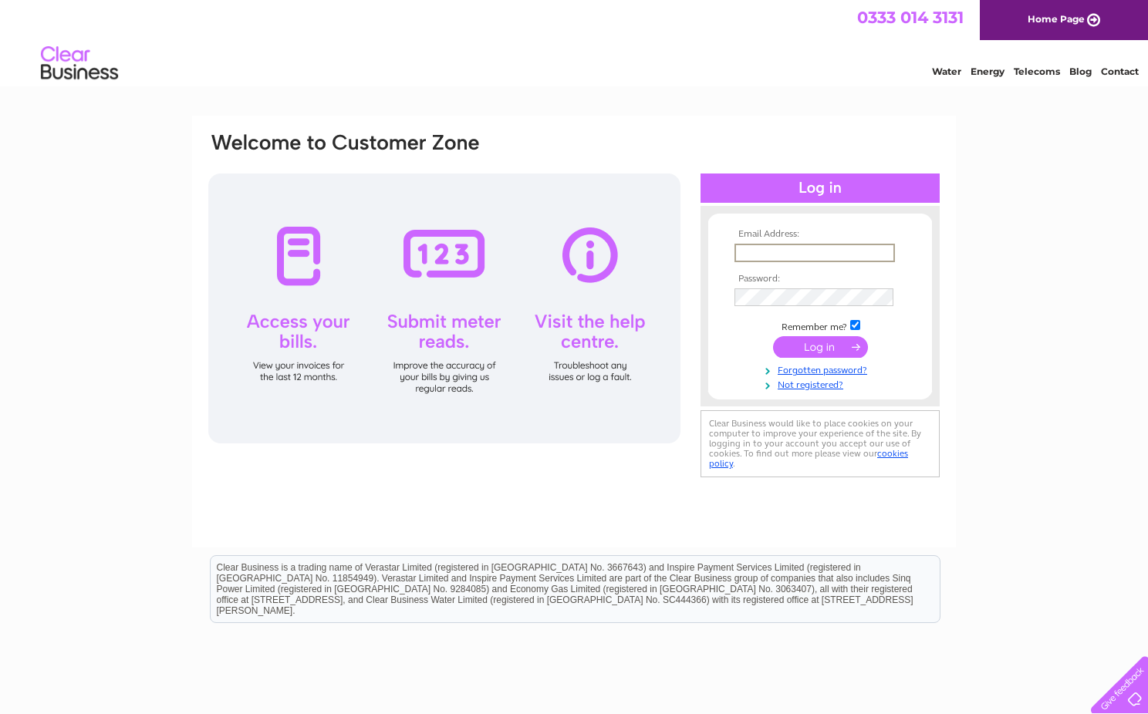
type input "info@honeyfig.co.uk"
click at [811, 356] on input "submit" at bounding box center [820, 347] width 95 height 22
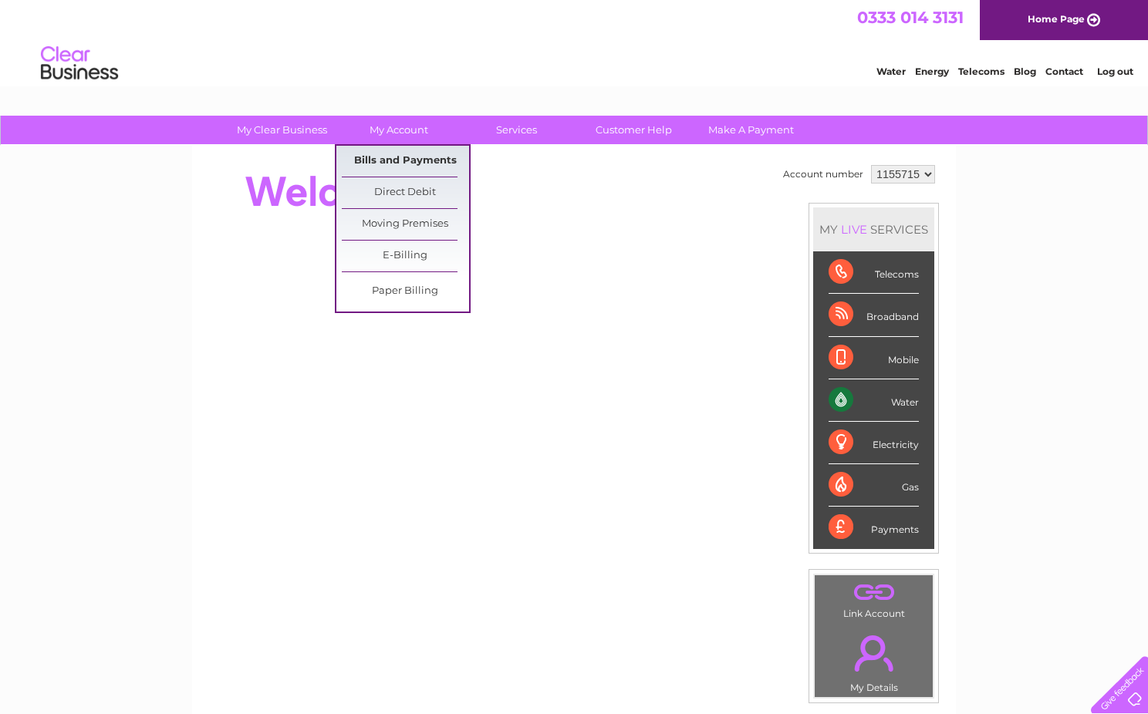
click at [383, 164] on link "Bills and Payments" at bounding box center [405, 161] width 127 height 31
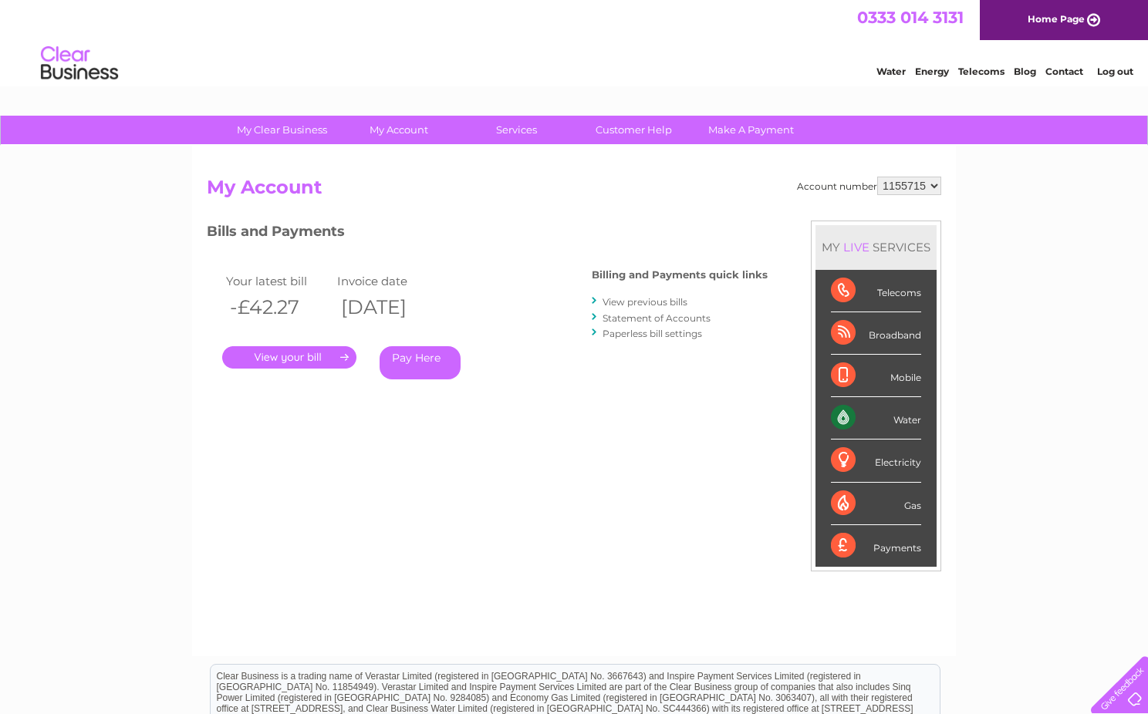
click at [287, 358] on link "." at bounding box center [289, 357] width 134 height 22
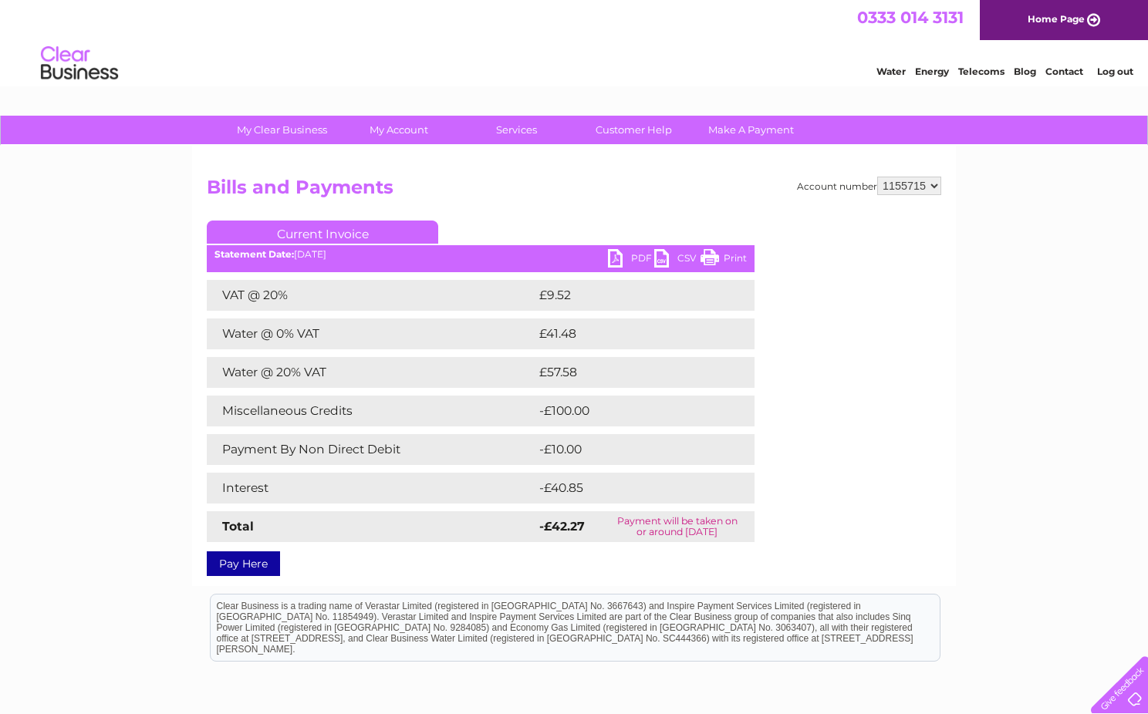
click at [635, 260] on link "PDF" at bounding box center [631, 260] width 46 height 22
